Goal: Task Accomplishment & Management: Complete application form

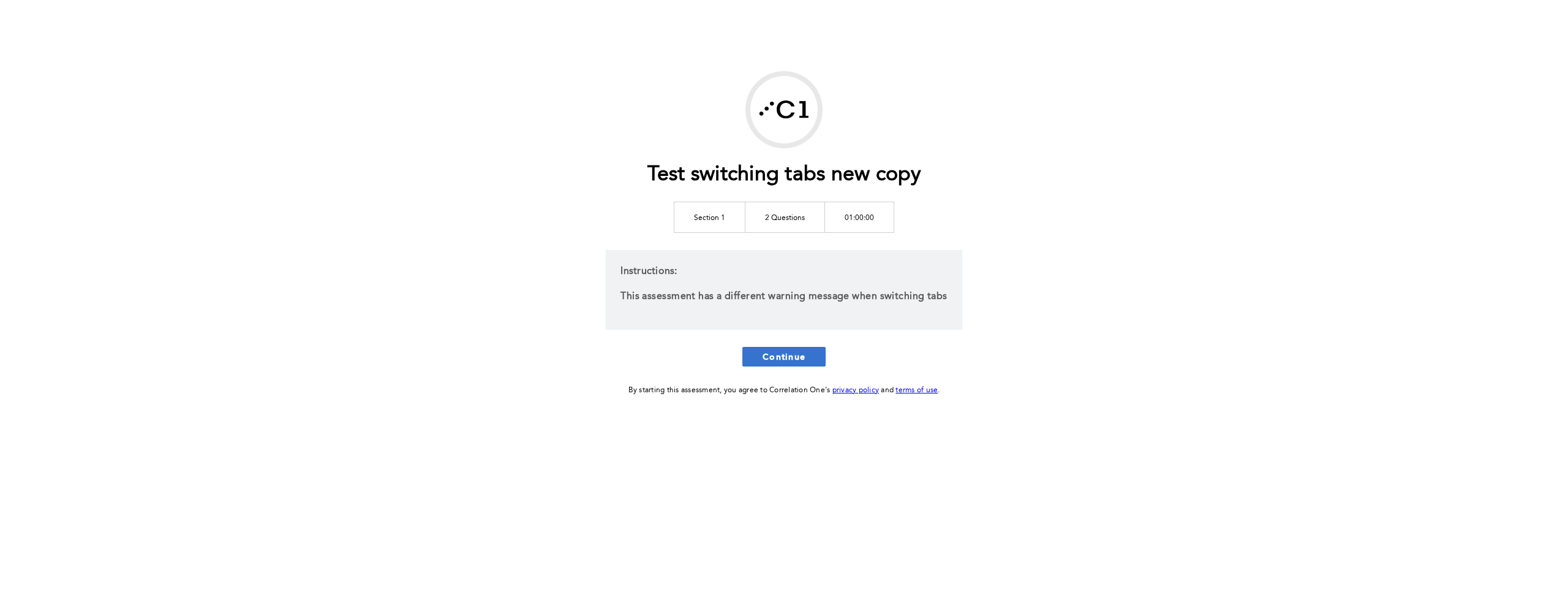
click at [792, 357] on span "Continue" at bounding box center [784, 357] width 43 height 12
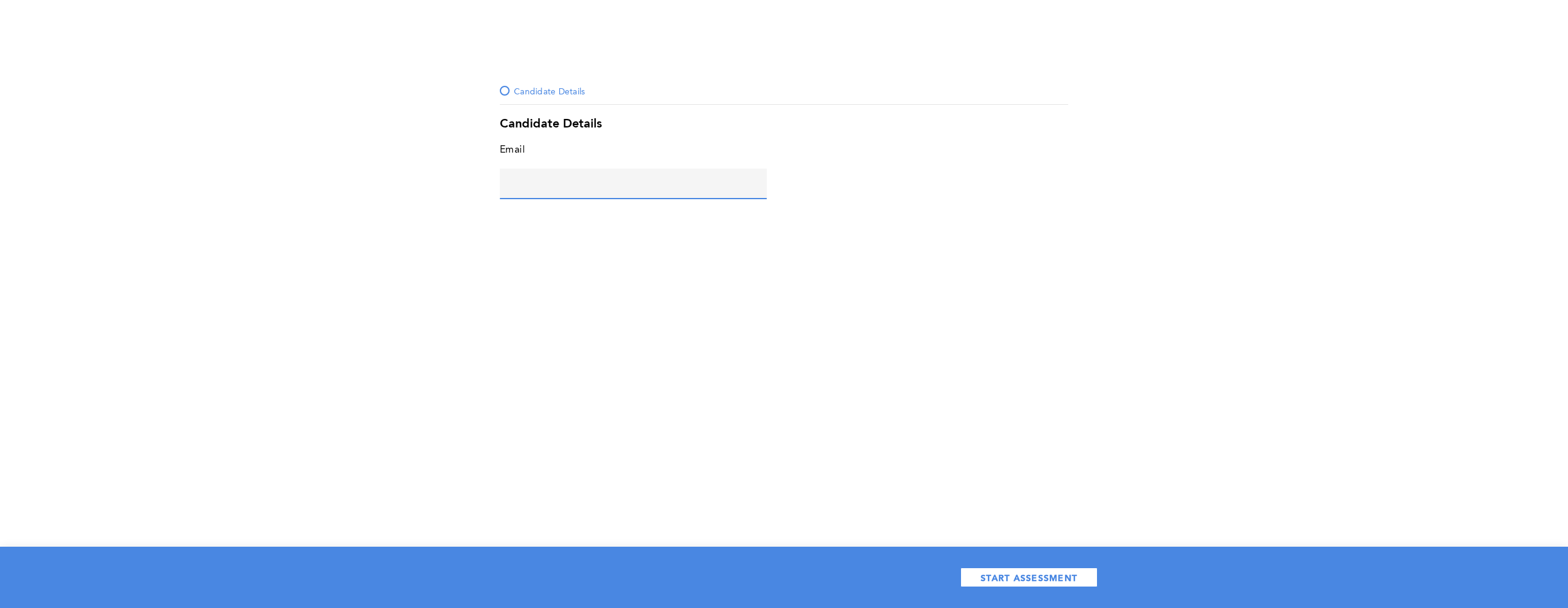
click at [576, 179] on input "text" at bounding box center [633, 183] width 267 height 30
type input "a@[DOMAIN_NAME]"
click at [997, 568] on button "START ASSESSMENT" at bounding box center [1029, 577] width 138 height 19
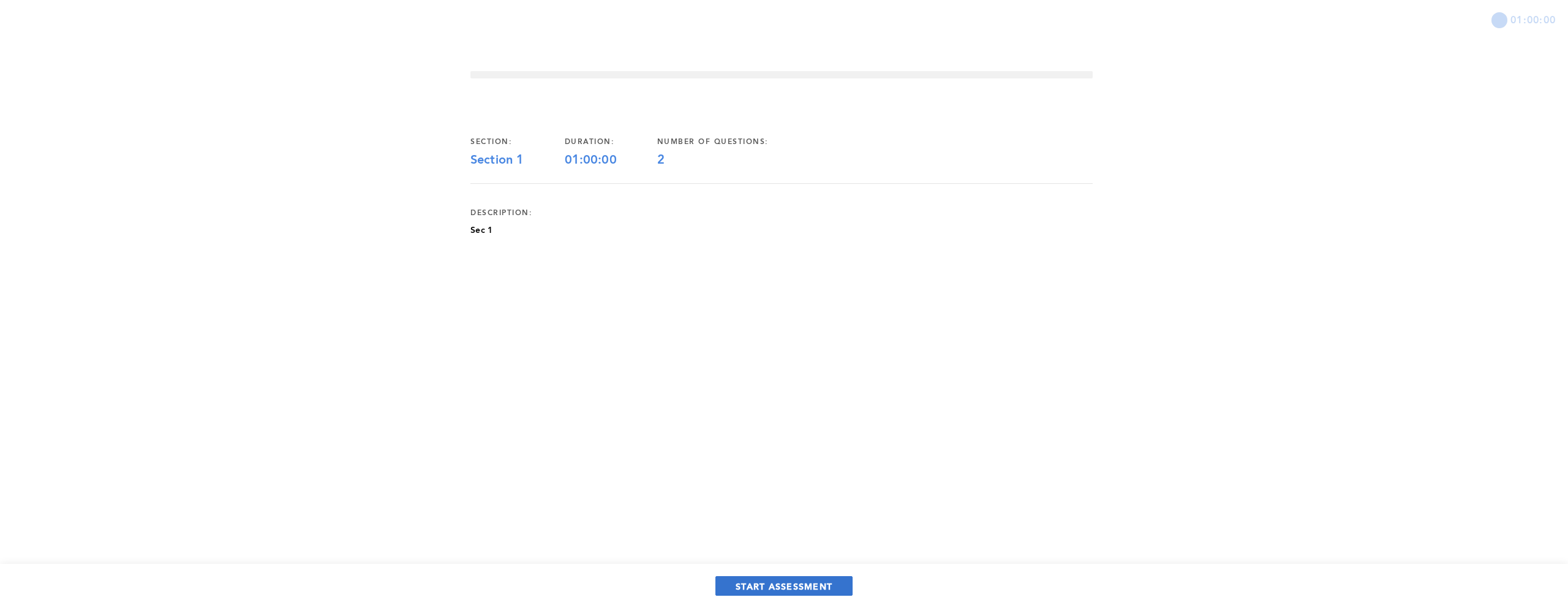
click at [819, 586] on span "START ASSESSMENT" at bounding box center [784, 586] width 97 height 12
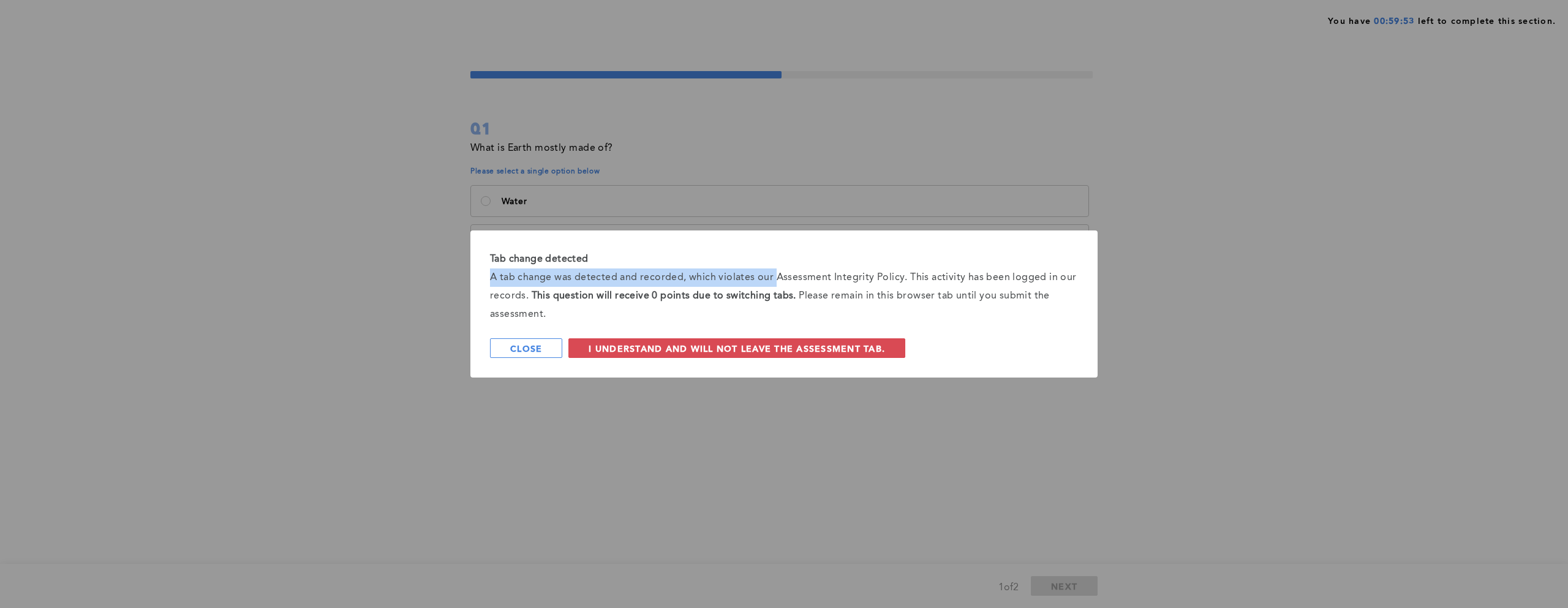
drag, startPoint x: 493, startPoint y: 274, endPoint x: 780, endPoint y: 277, distance: 287.0
click at [780, 277] on div "A tab change was detected and recorded, which violates our Assessment Integrity…" at bounding box center [784, 296] width 588 height 55
click at [581, 316] on div "A tab change was detected and recorded, which violates our Assessment Integrity…" at bounding box center [784, 296] width 588 height 55
drag, startPoint x: 533, startPoint y: 293, endPoint x: 772, endPoint y: 287, distance: 239.1
click at [772, 287] on div "A tab change was detected and recorded, which violates our Assessment Integrity…" at bounding box center [784, 296] width 588 height 55
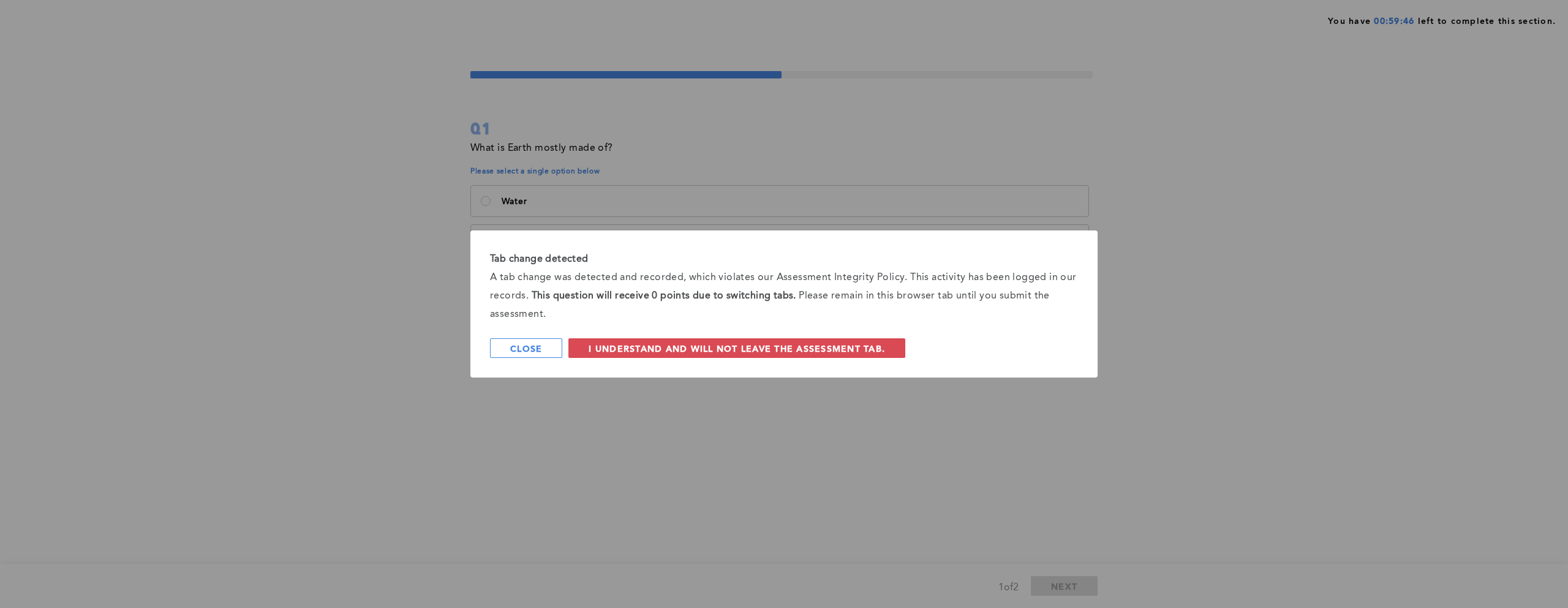
drag, startPoint x: 710, startPoint y: 299, endPoint x: 718, endPoint y: 300, distance: 8.1
click at [717, 299] on strong "This question will receive 0 points due to switching tabs." at bounding box center [663, 296] width 264 height 10
drag, startPoint x: 743, startPoint y: 299, endPoint x: 979, endPoint y: 319, distance: 236.8
click at [978, 318] on div "A tab change was detected and recorded, which violates our Assessment Integrity…" at bounding box center [784, 296] width 588 height 55
click at [982, 322] on div "A tab change was detected and recorded, which violates our Assessment Integrity…" at bounding box center [784, 296] width 588 height 55
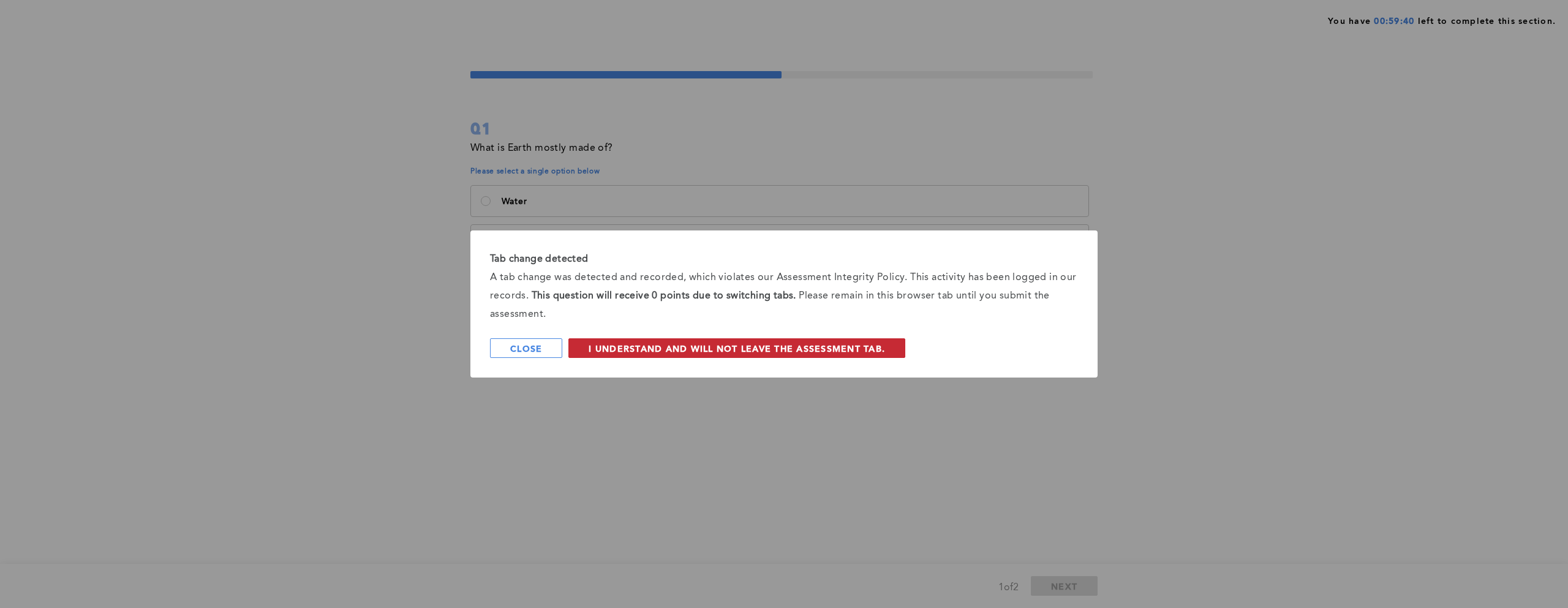
click at [701, 353] on span "I understand and will not leave the assessment tab." at bounding box center [737, 348] width 297 height 12
